Goal: Find specific page/section

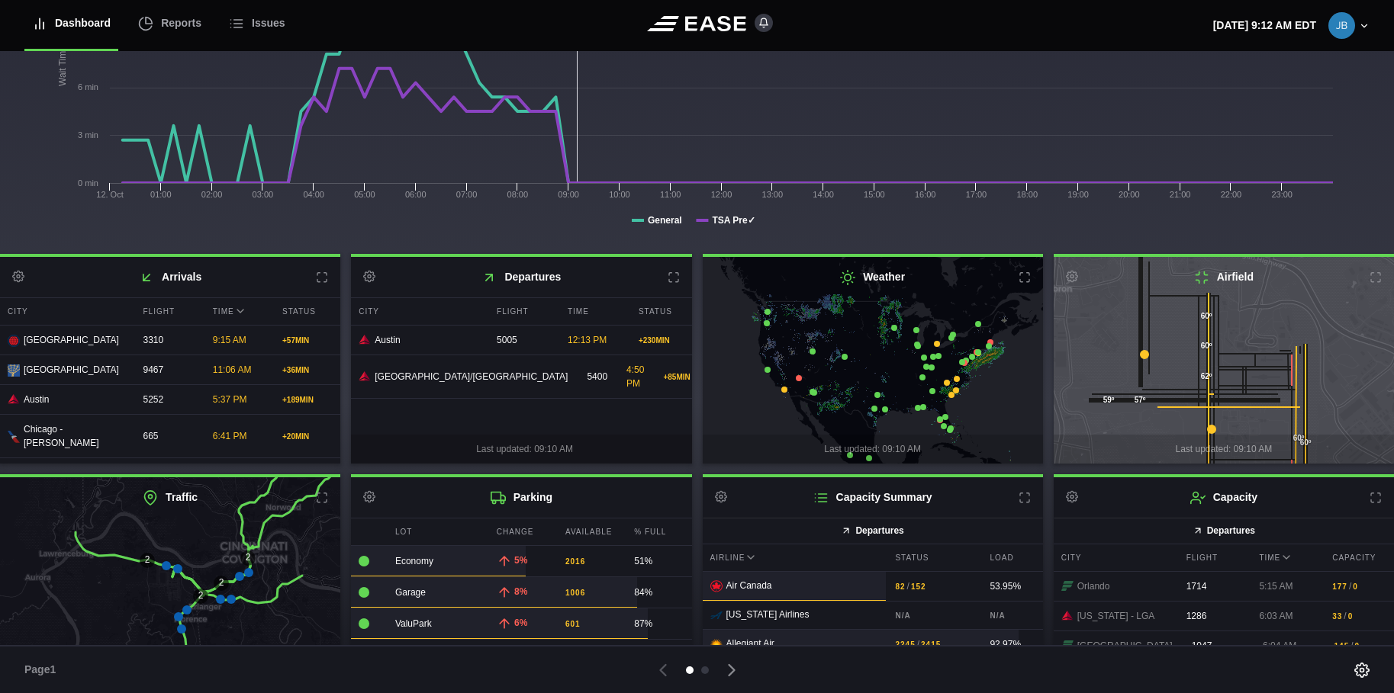
scroll to position [231, 0]
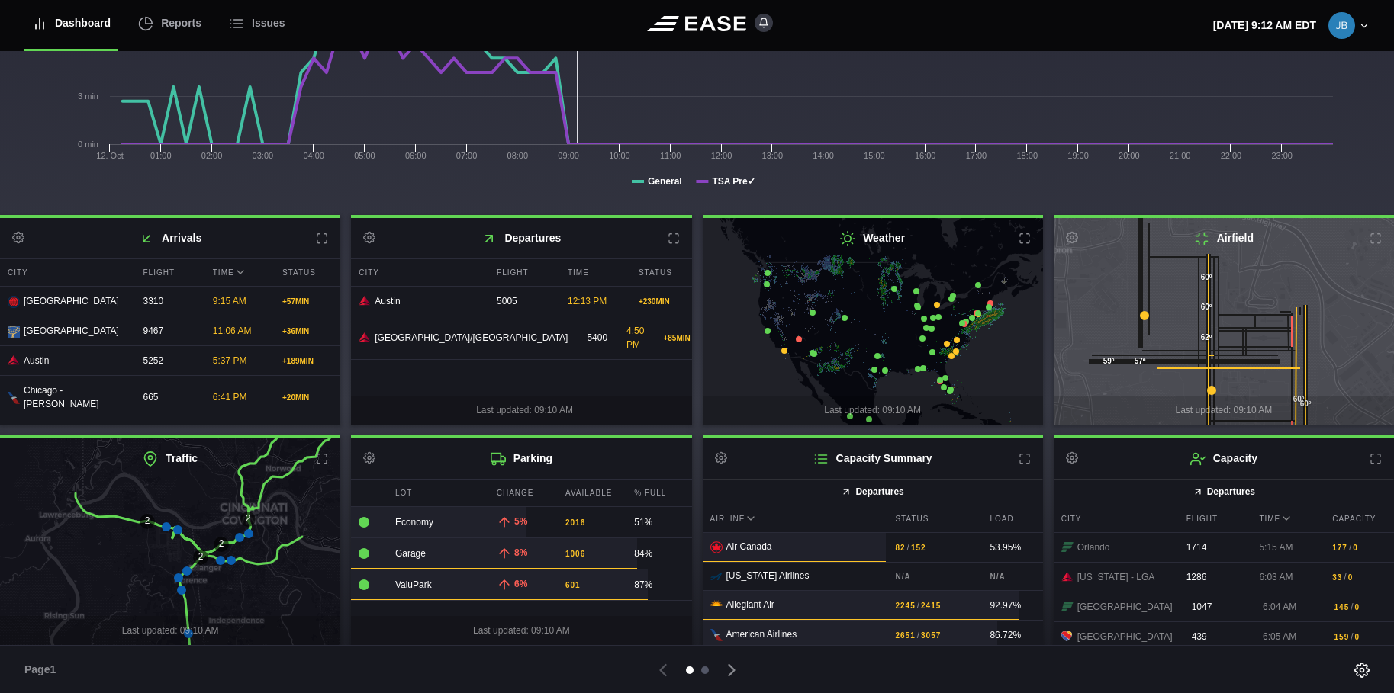
click at [704, 669] on div at bounding box center [705, 671] width 8 height 8
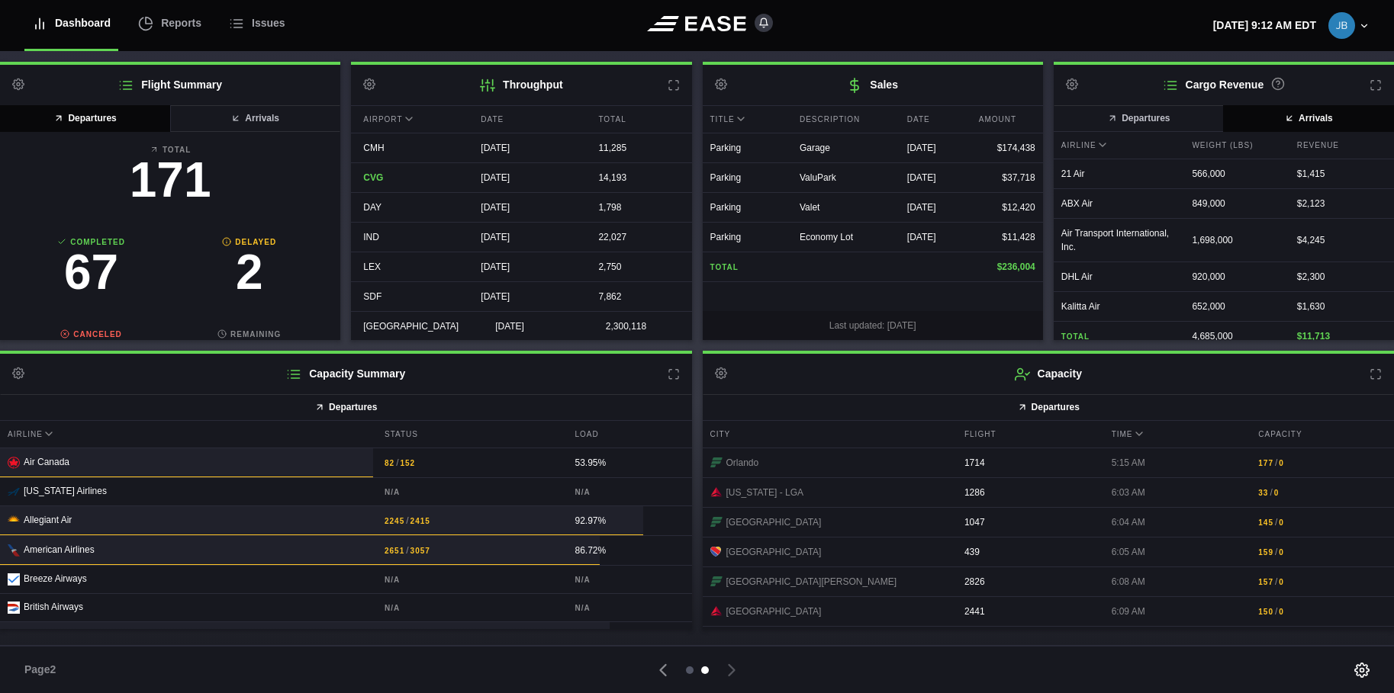
click at [689, 667] on div at bounding box center [690, 671] width 8 height 8
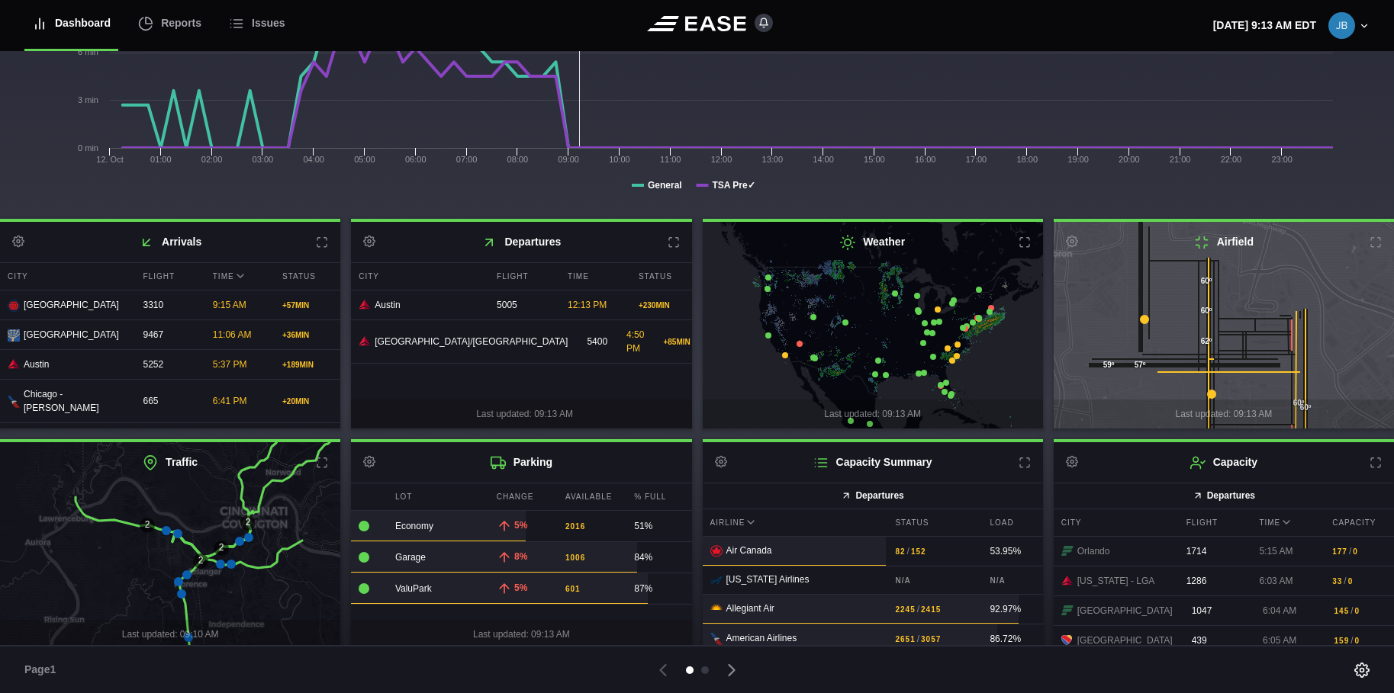
scroll to position [231, 0]
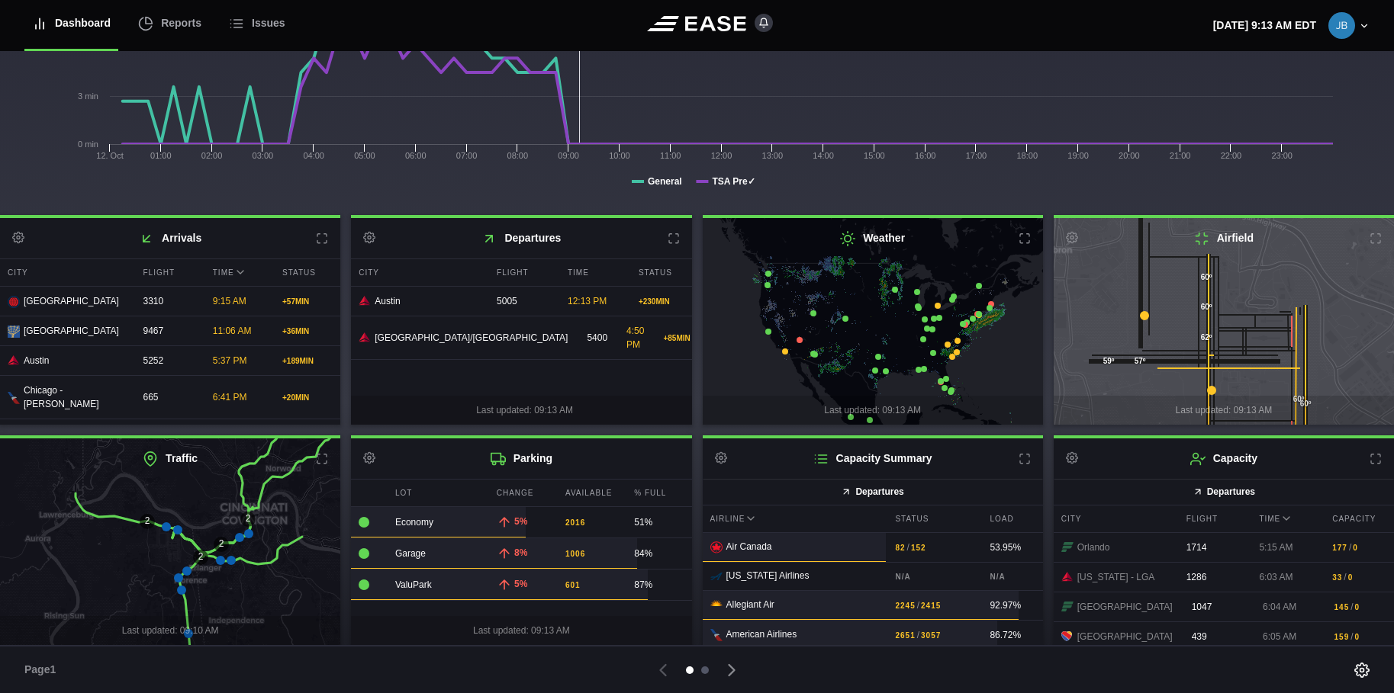
click at [706, 669] on div at bounding box center [705, 671] width 8 height 8
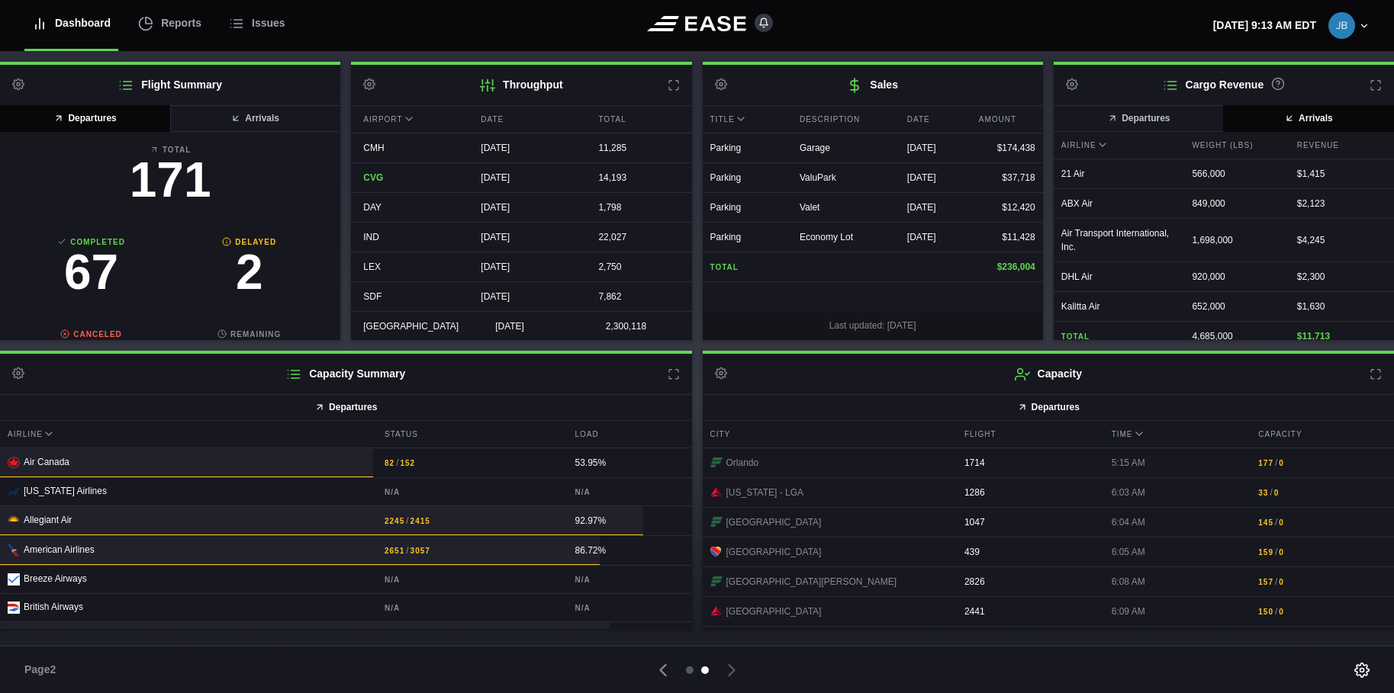
click at [690, 667] on div at bounding box center [690, 671] width 8 height 8
